Goal: Information Seeking & Learning: Check status

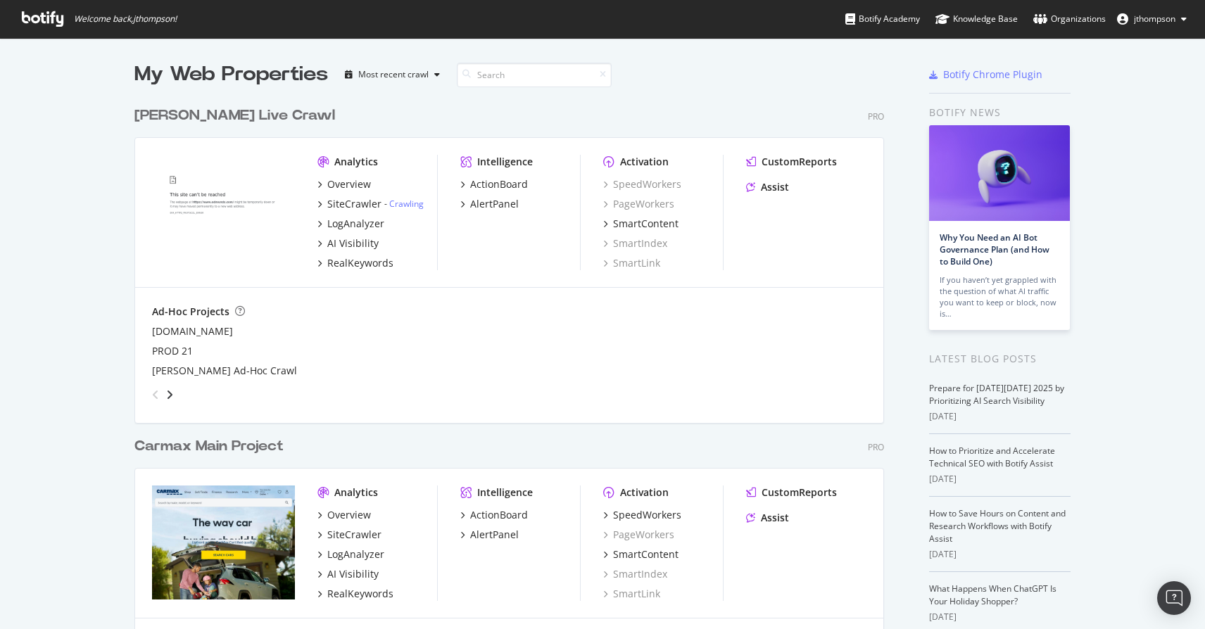
scroll to position [651, 750]
click at [648, 517] on div "SpeedWorkers" at bounding box center [647, 515] width 68 height 14
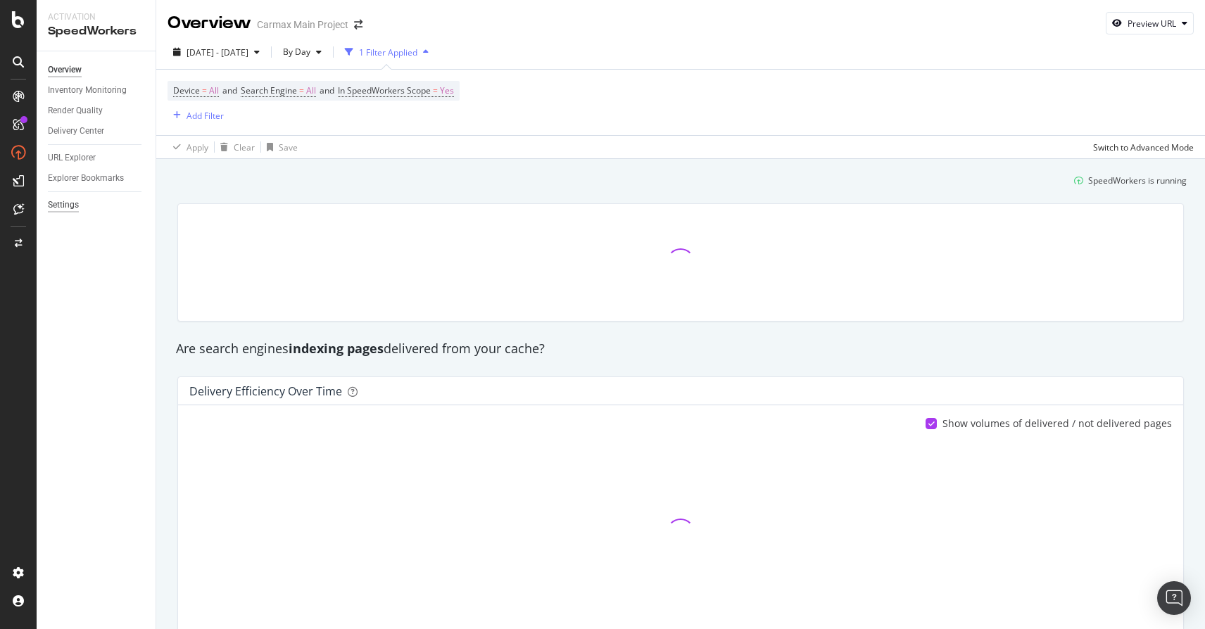
click at [78, 207] on div "Settings" at bounding box center [63, 205] width 31 height 15
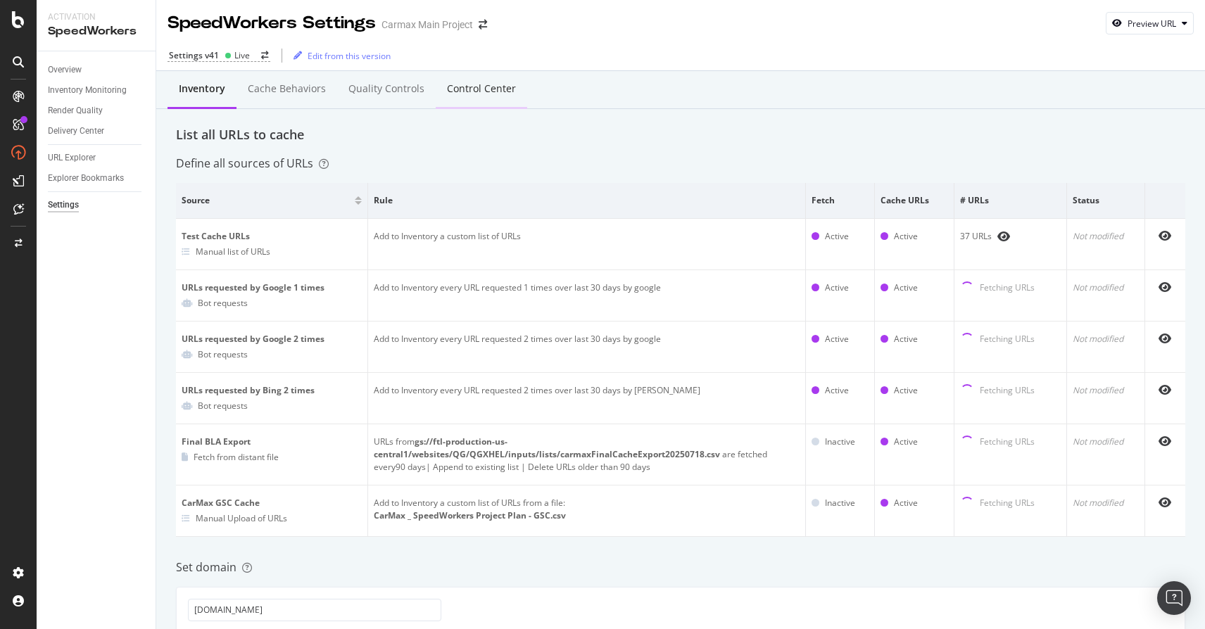
click at [468, 86] on div "Control Center" at bounding box center [481, 89] width 69 height 14
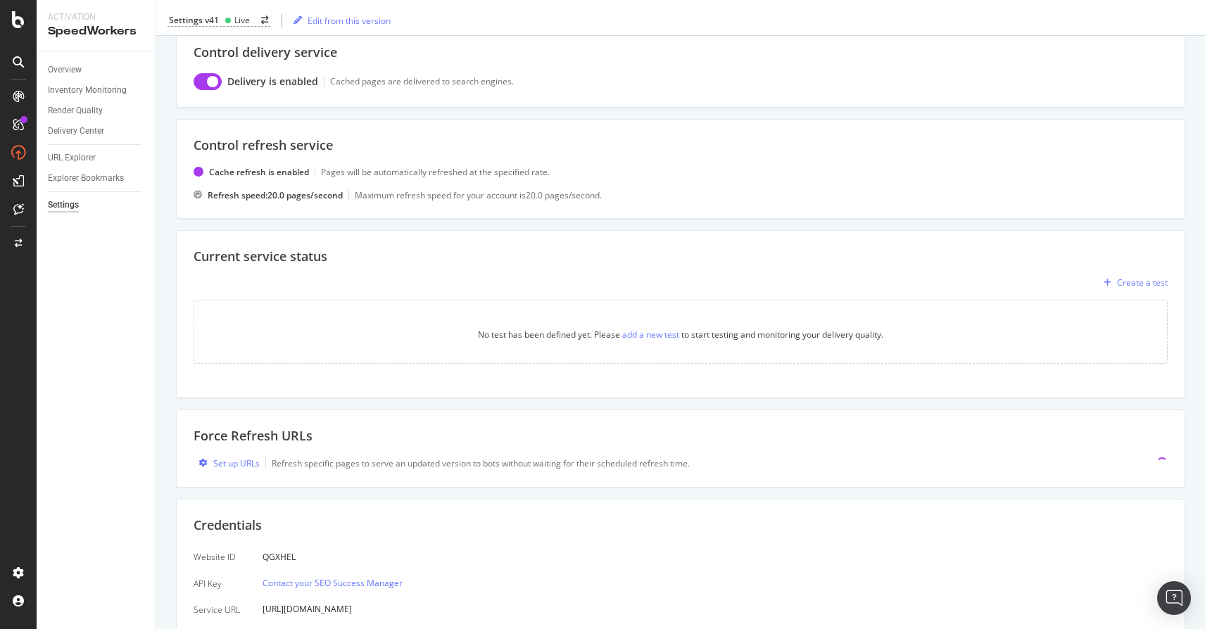
scroll to position [122, 0]
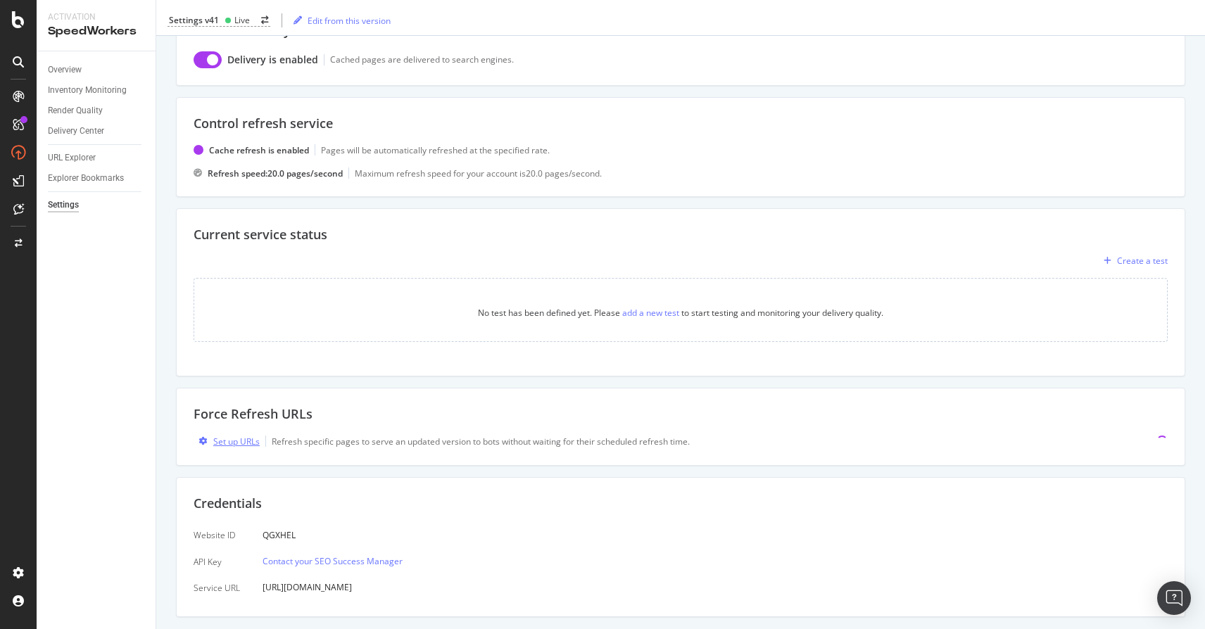
click at [242, 443] on div "Set up URLs" at bounding box center [236, 442] width 46 height 12
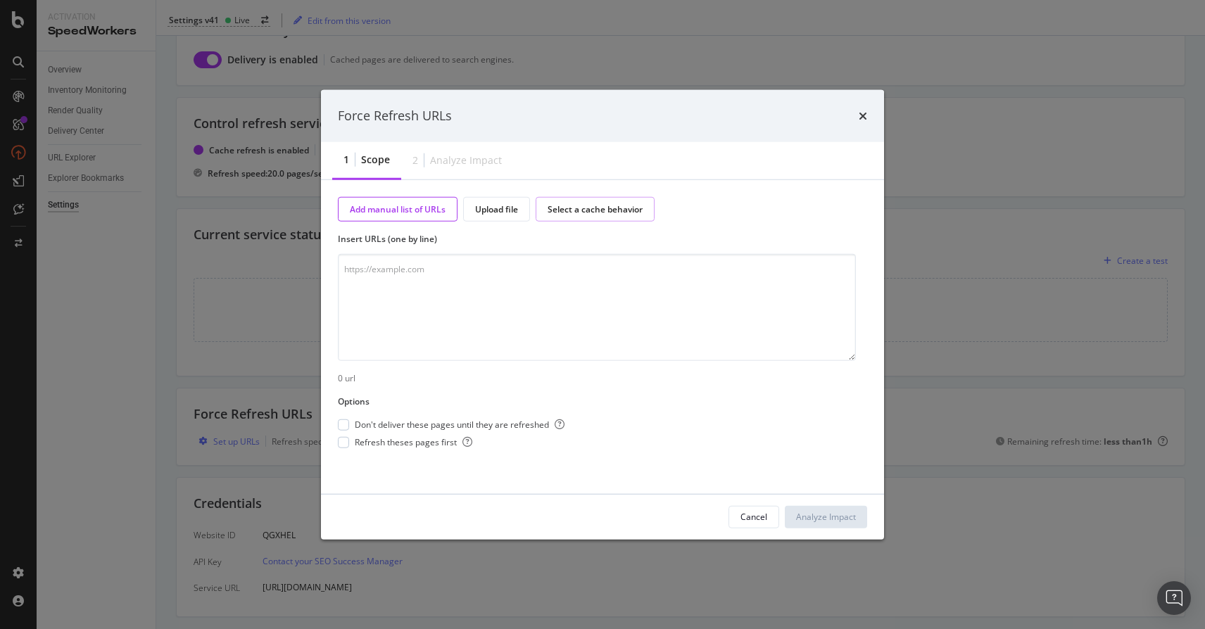
click at [569, 210] on div "Select a cache behavior" at bounding box center [595, 209] width 95 height 12
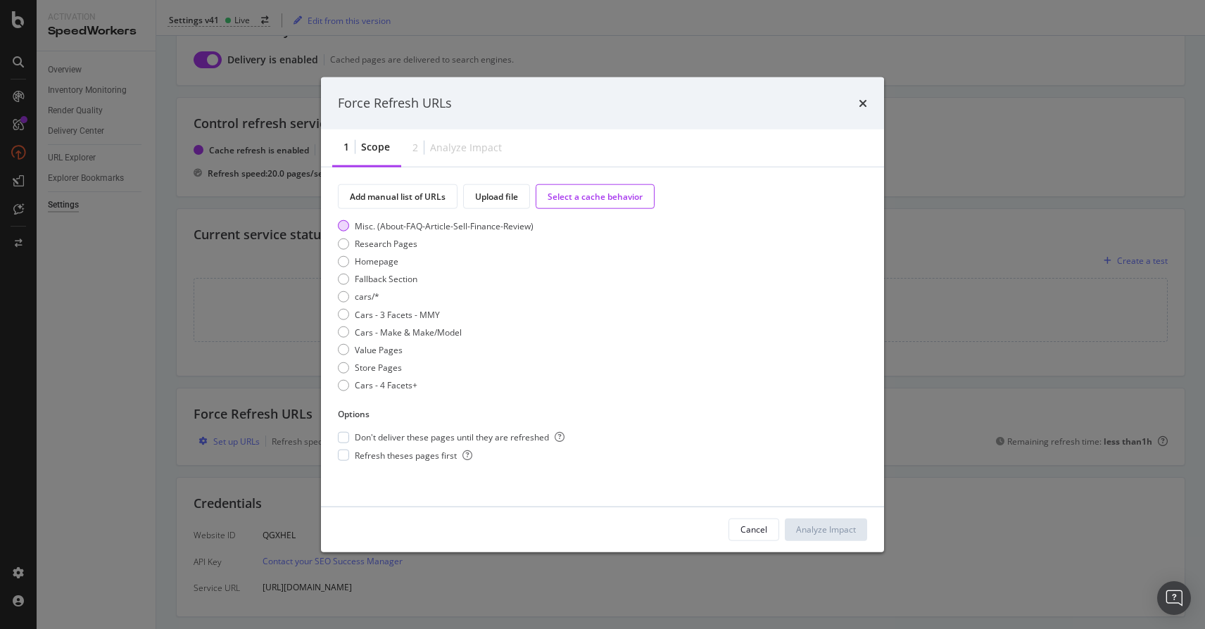
click at [350, 225] on div "Misc. (About-FAQ-Article-Sell-Finance-Review)" at bounding box center [436, 226] width 196 height 12
click at [827, 528] on div "Analyze Impact" at bounding box center [826, 530] width 60 height 12
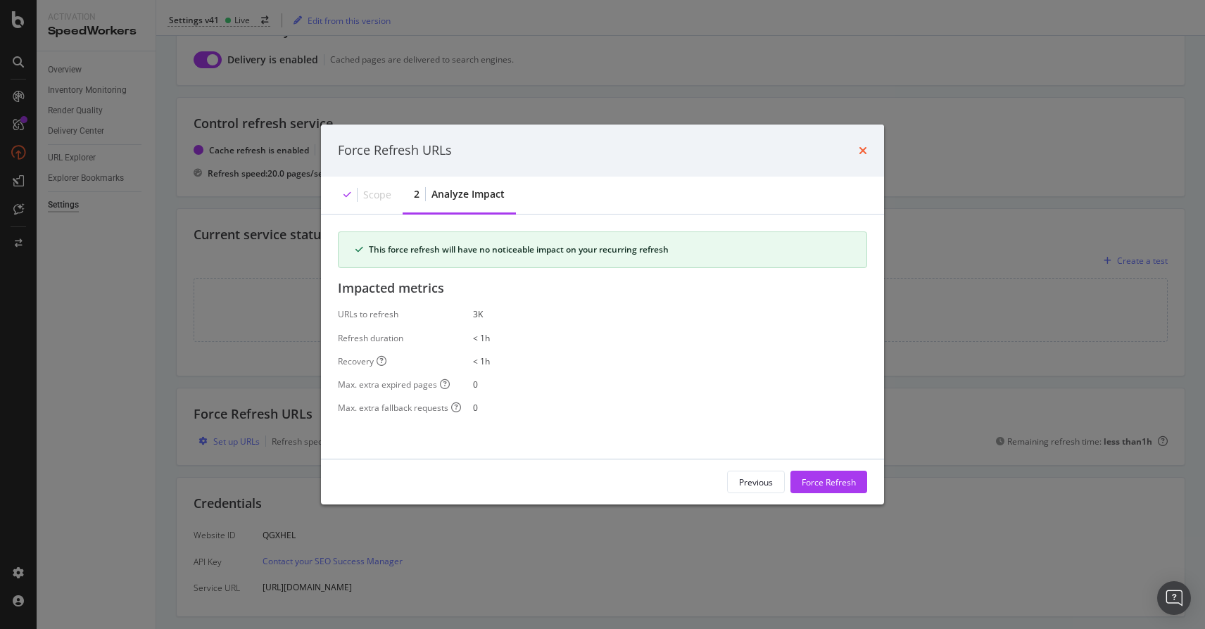
click at [864, 148] on icon "times" at bounding box center [863, 150] width 8 height 11
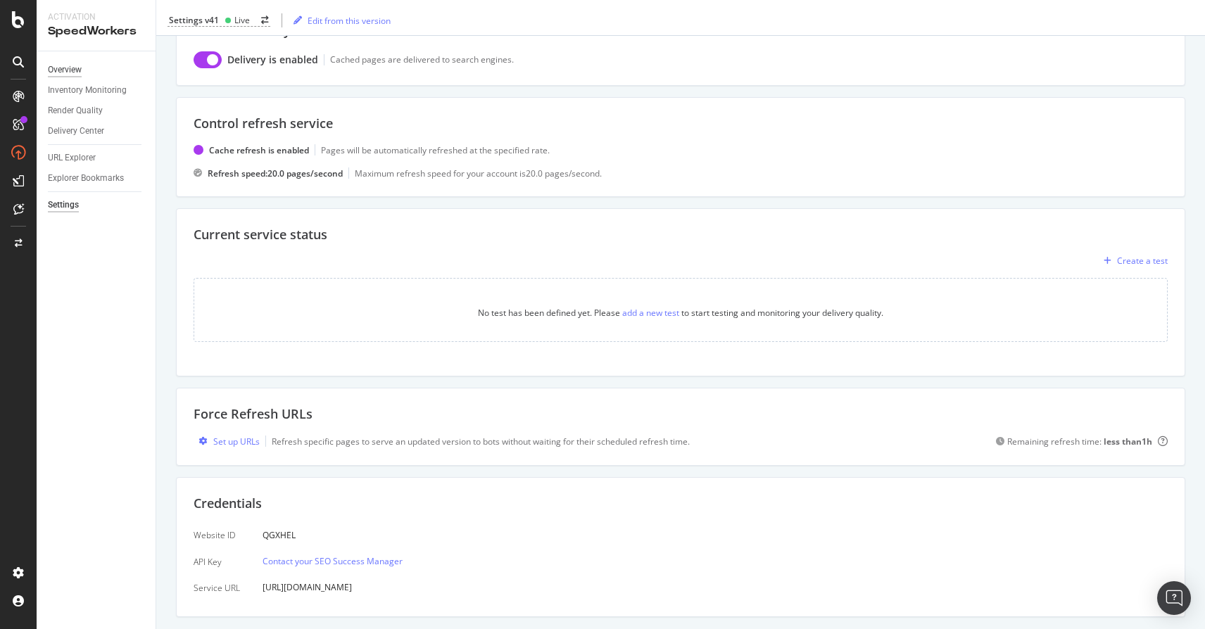
click at [72, 71] on div "Overview" at bounding box center [65, 70] width 34 height 15
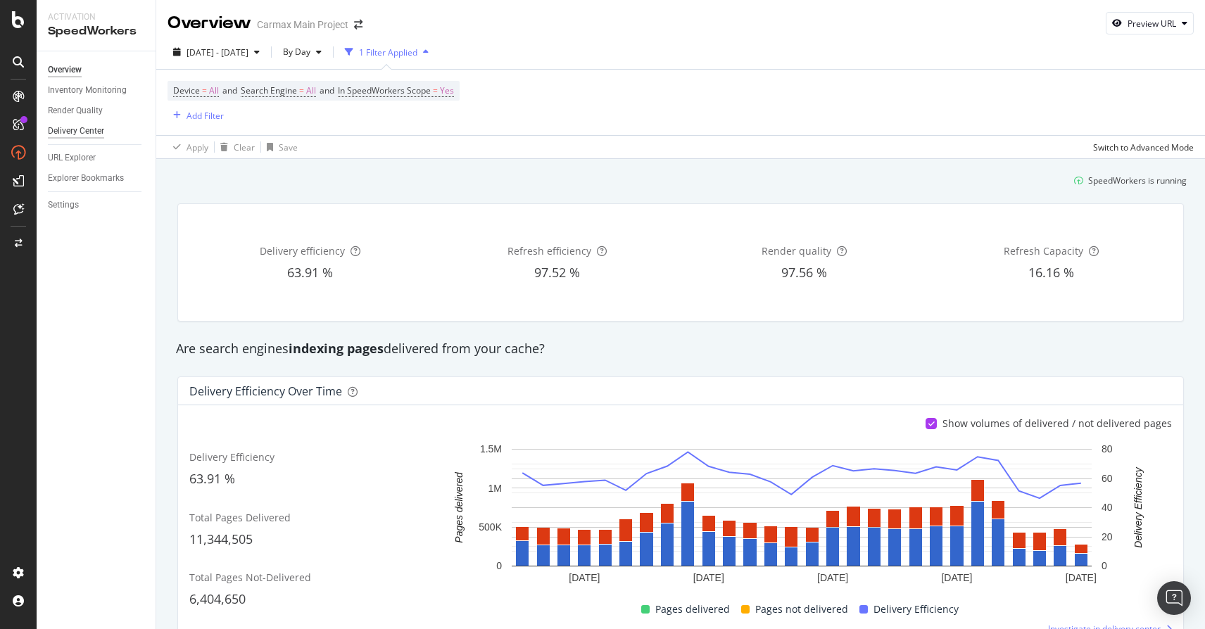
click at [72, 130] on div "Delivery Center" at bounding box center [76, 131] width 56 height 15
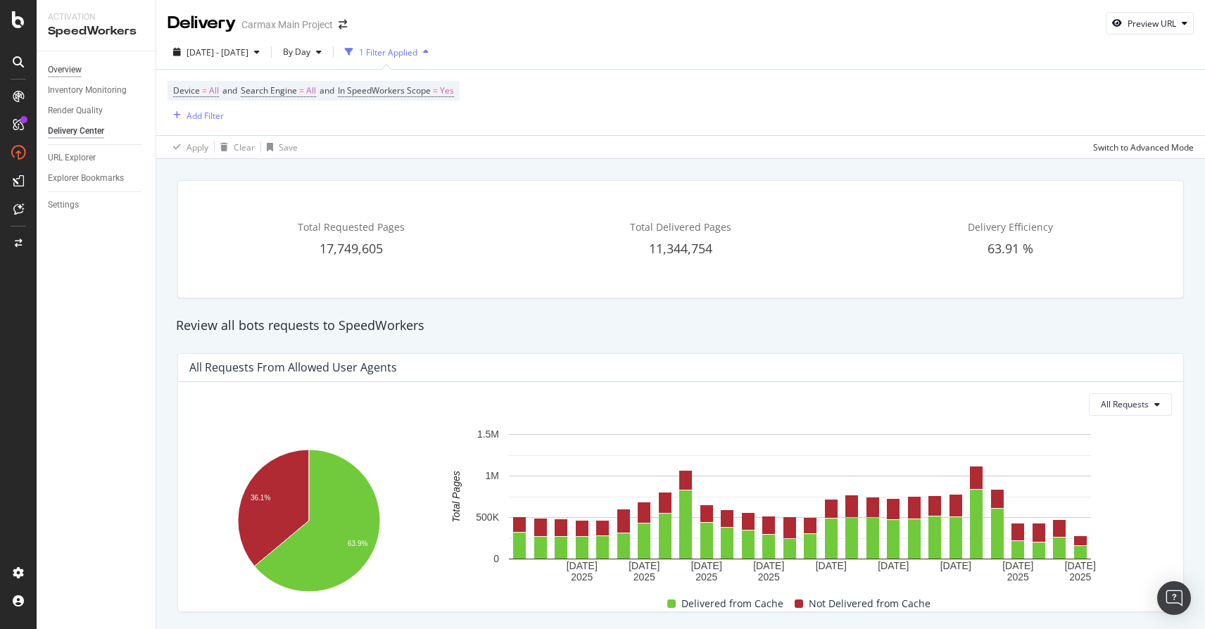
click at [68, 75] on div "Overview" at bounding box center [65, 70] width 34 height 15
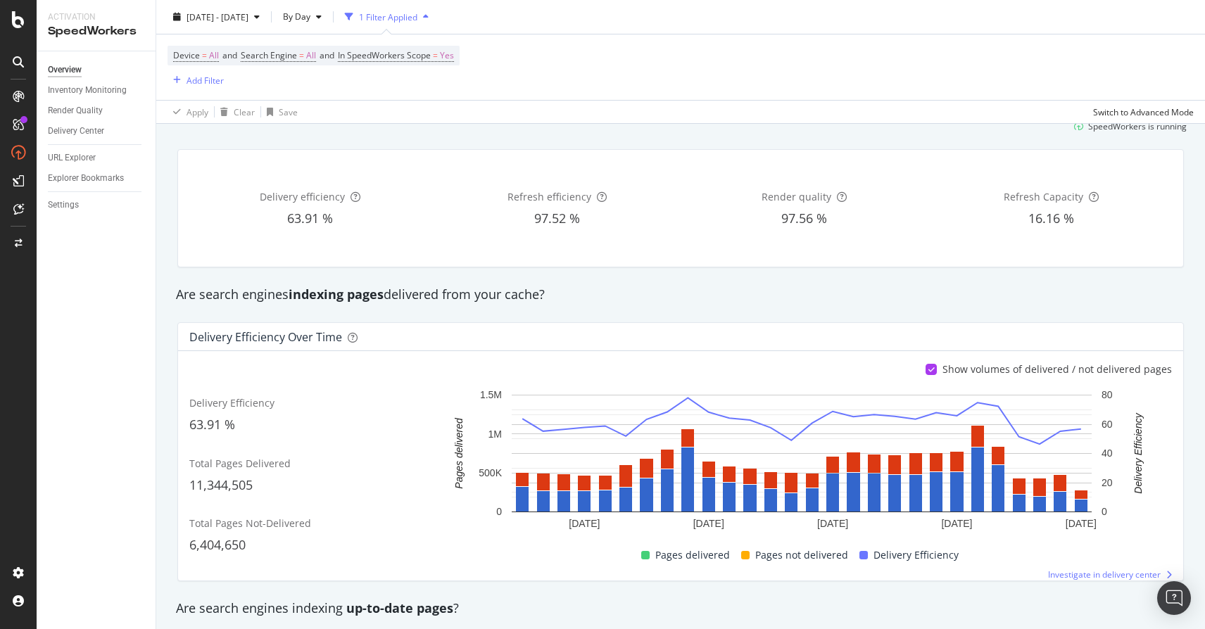
scroll to position [11, 0]
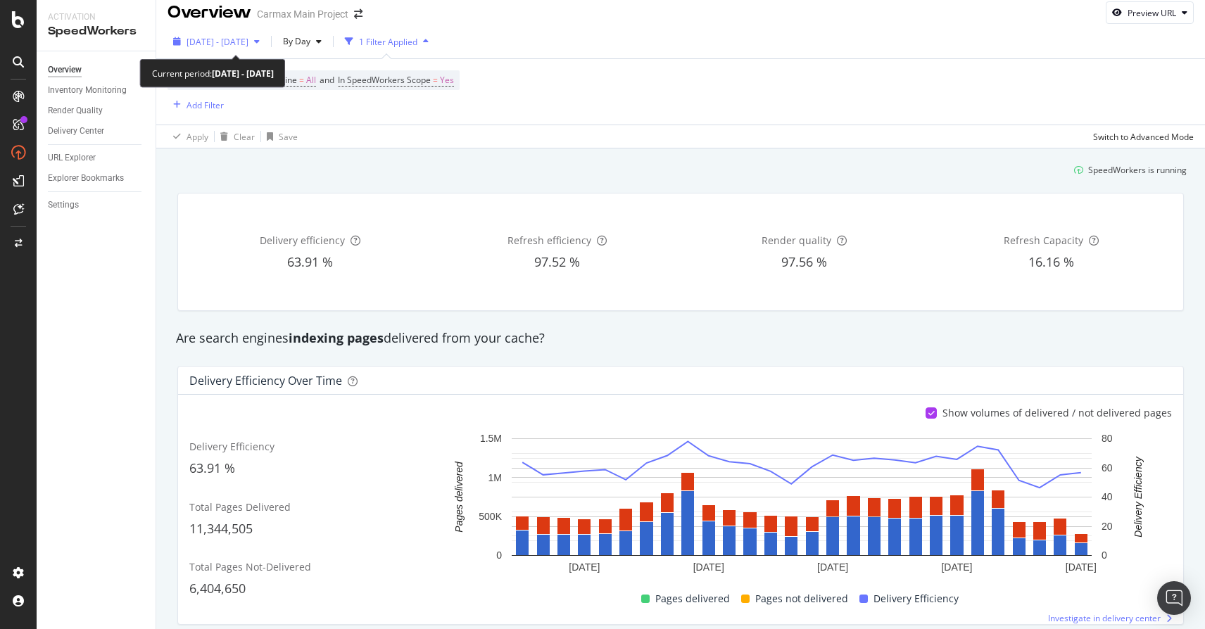
click at [205, 39] on span "[DATE] - [DATE]" at bounding box center [218, 42] width 62 height 12
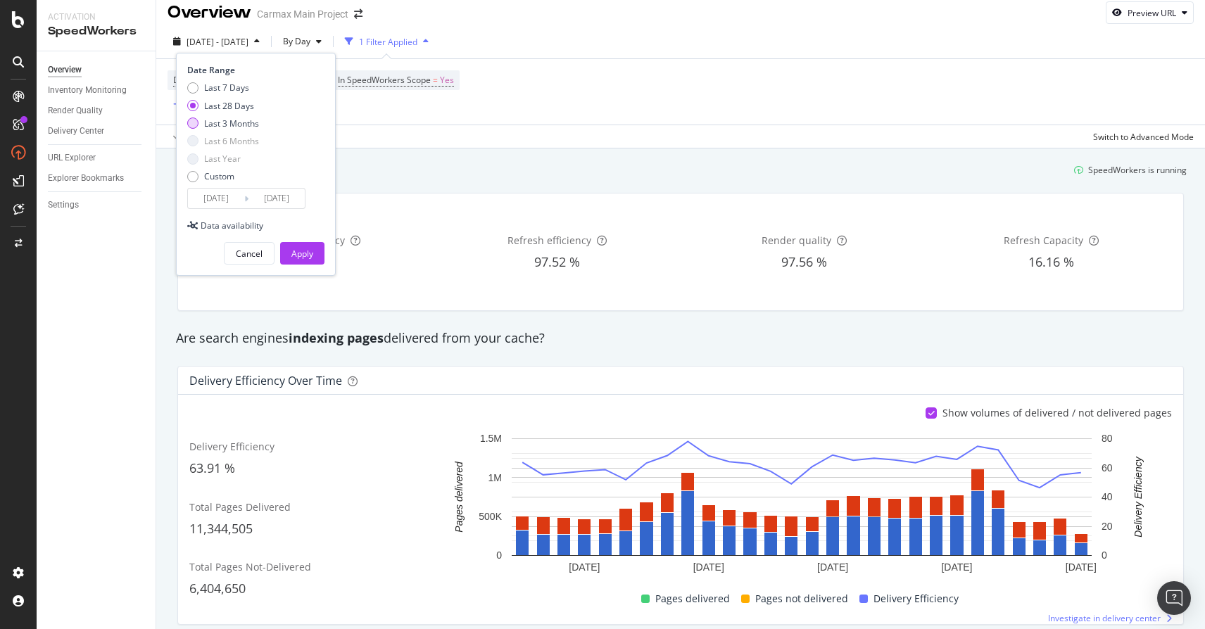
click at [210, 124] on div "Last 3 Months" at bounding box center [231, 124] width 55 height 12
type input "[DATE]"
click at [297, 255] on div "Apply" at bounding box center [302, 254] width 22 height 12
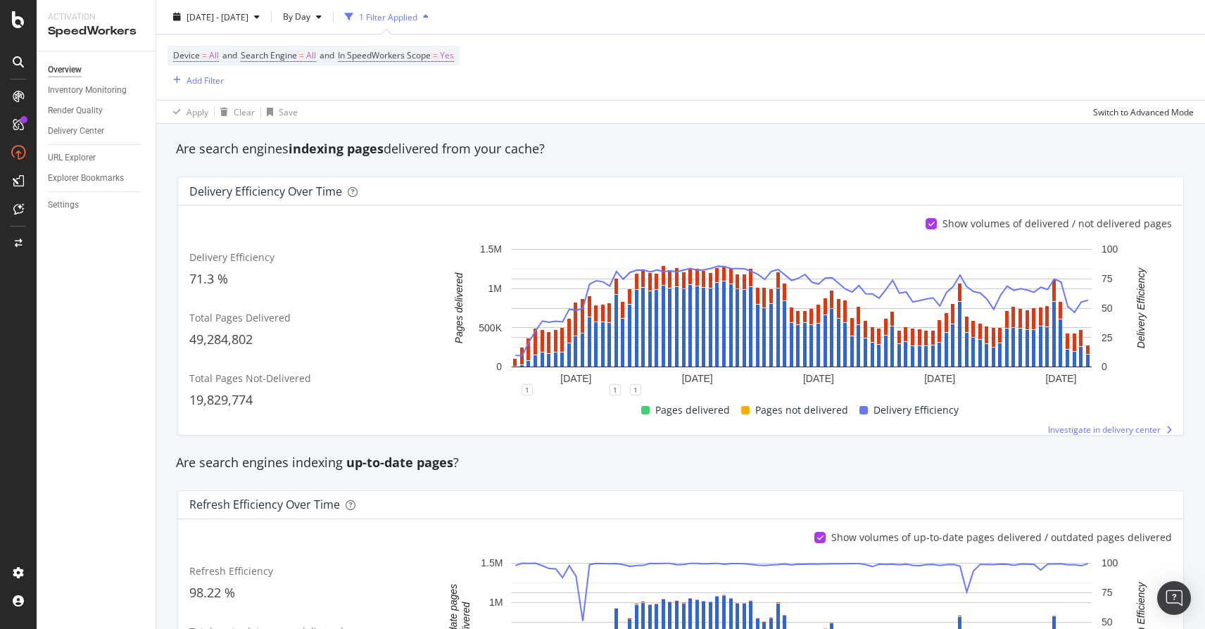
scroll to position [198, 0]
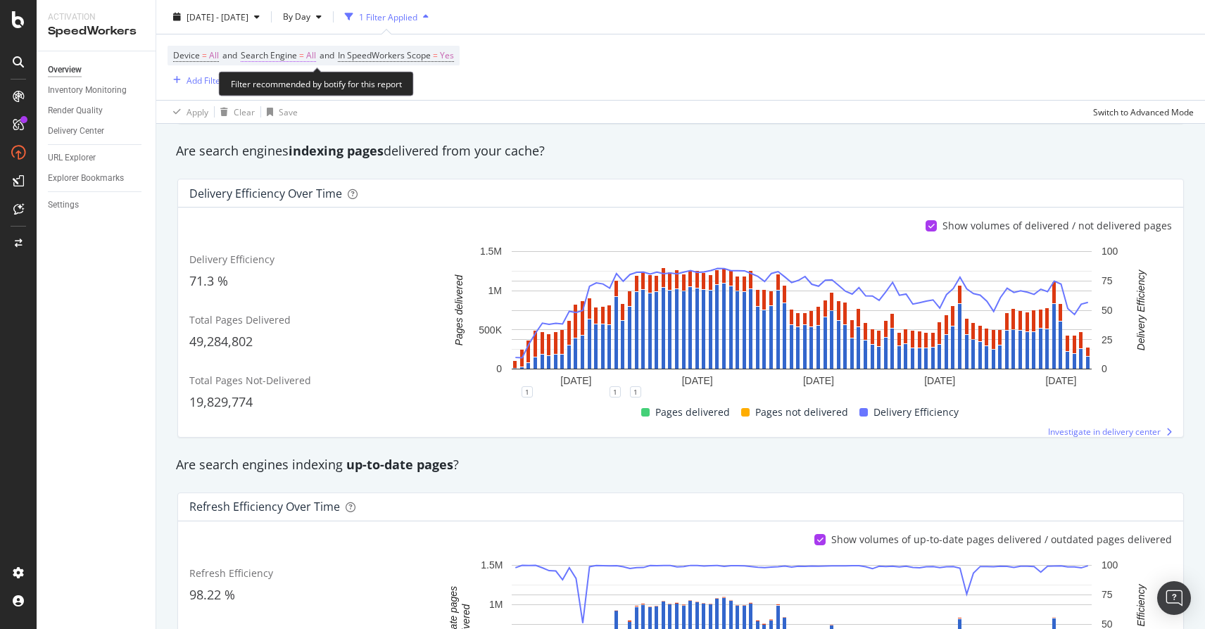
click at [301, 58] on span "Search Engine = All" at bounding box center [278, 55] width 75 height 13
click at [303, 94] on span "All Search Engines" at bounding box center [294, 88] width 72 height 12
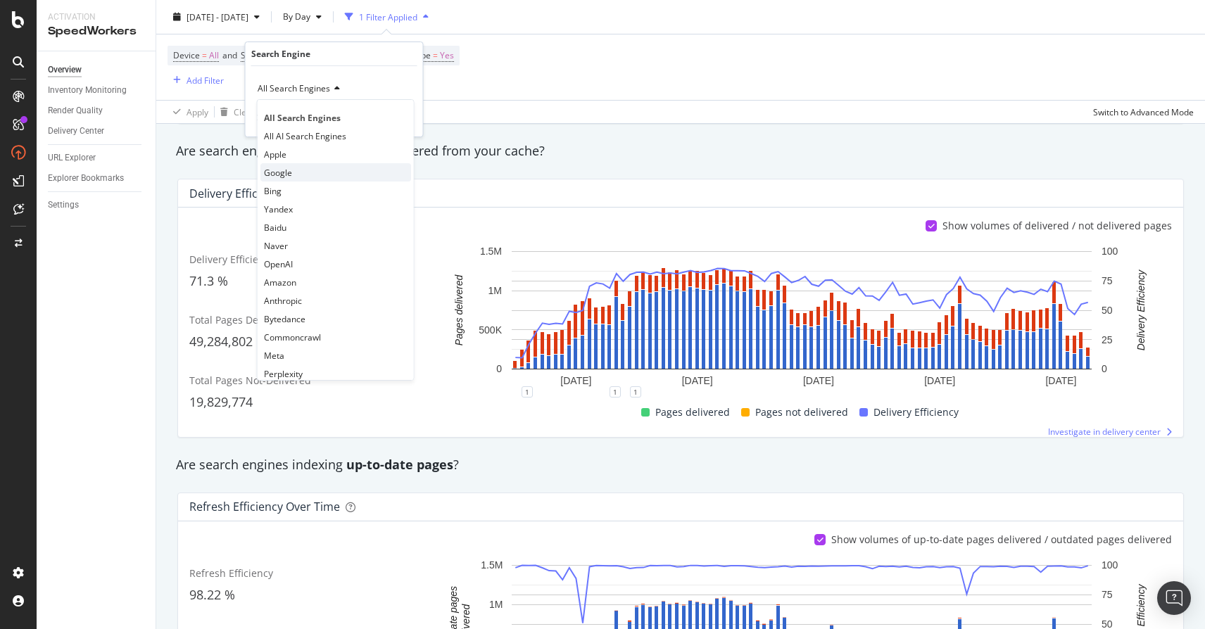
click at [275, 170] on span "Google" at bounding box center [278, 173] width 28 height 12
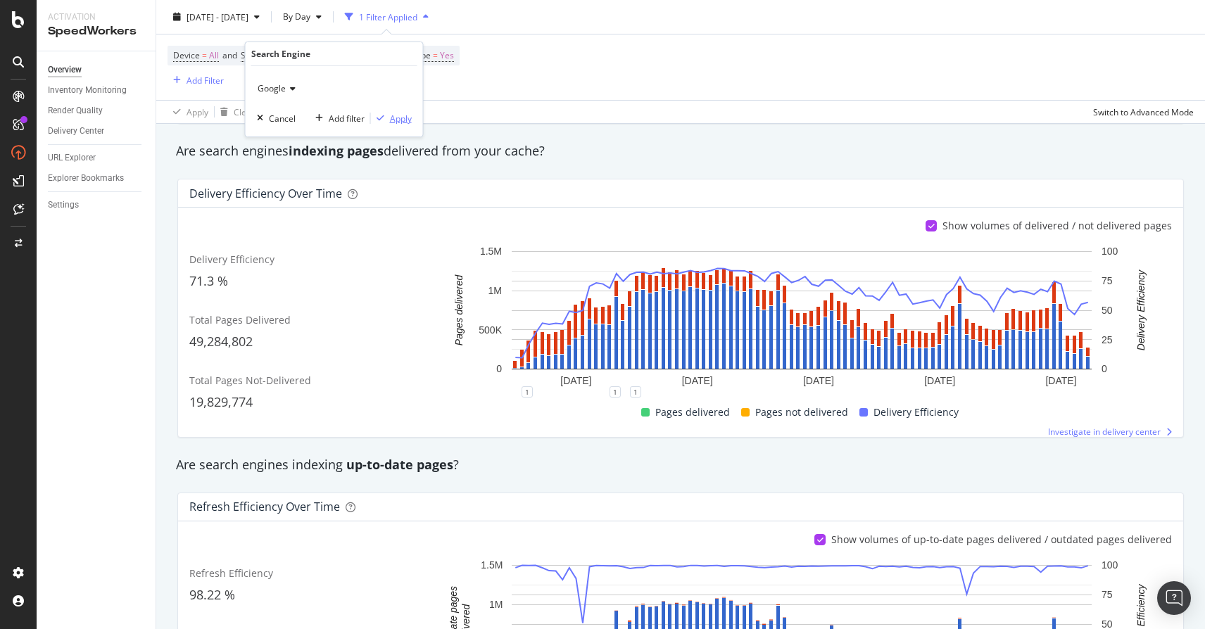
click at [397, 118] on div "Apply" at bounding box center [401, 119] width 22 height 12
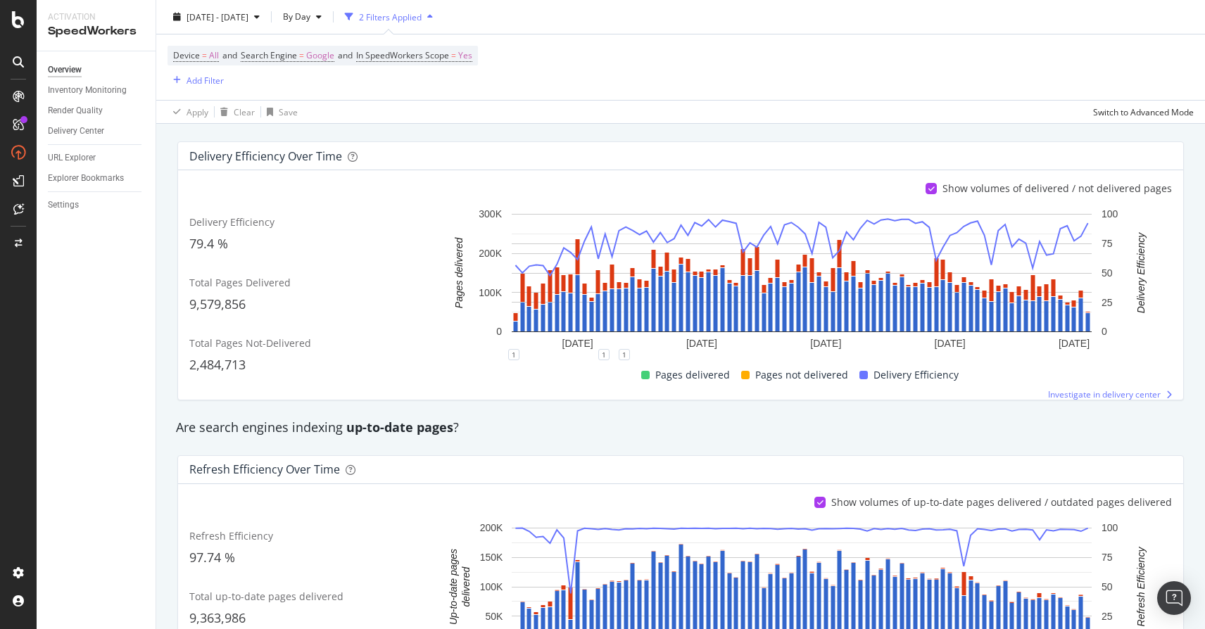
scroll to position [237, 0]
